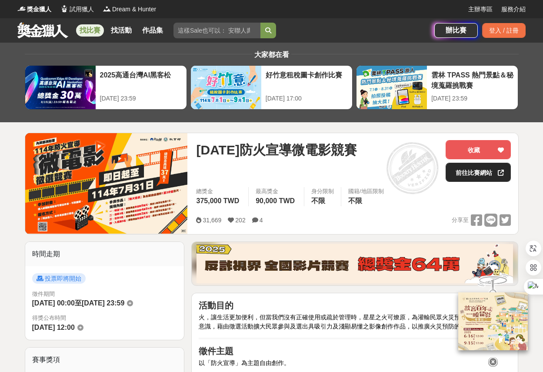
click at [472, 174] on link "前往比賽網站" at bounding box center [478, 172] width 65 height 19
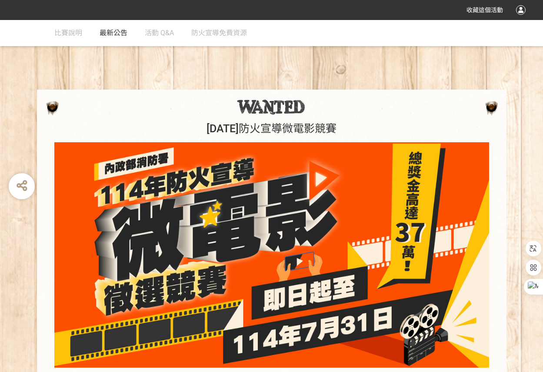
click at [119, 36] on span "最新公告" at bounding box center [114, 33] width 28 height 8
